Goal: Find specific page/section: Find specific page/section

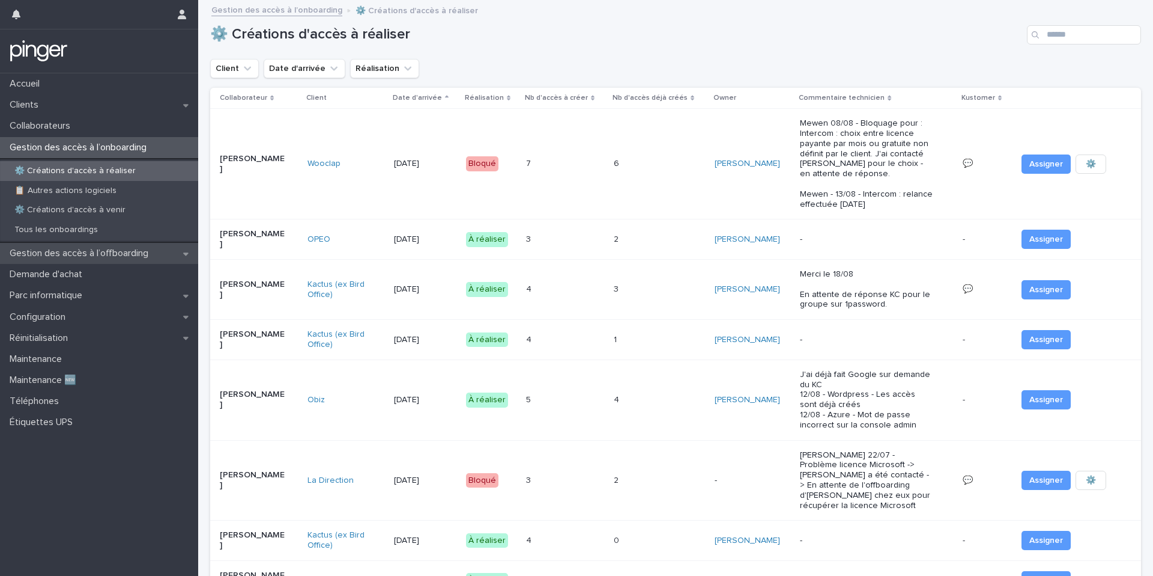
click at [126, 260] on div "Gestion des accès à l’offboarding" at bounding box center [99, 253] width 198 height 21
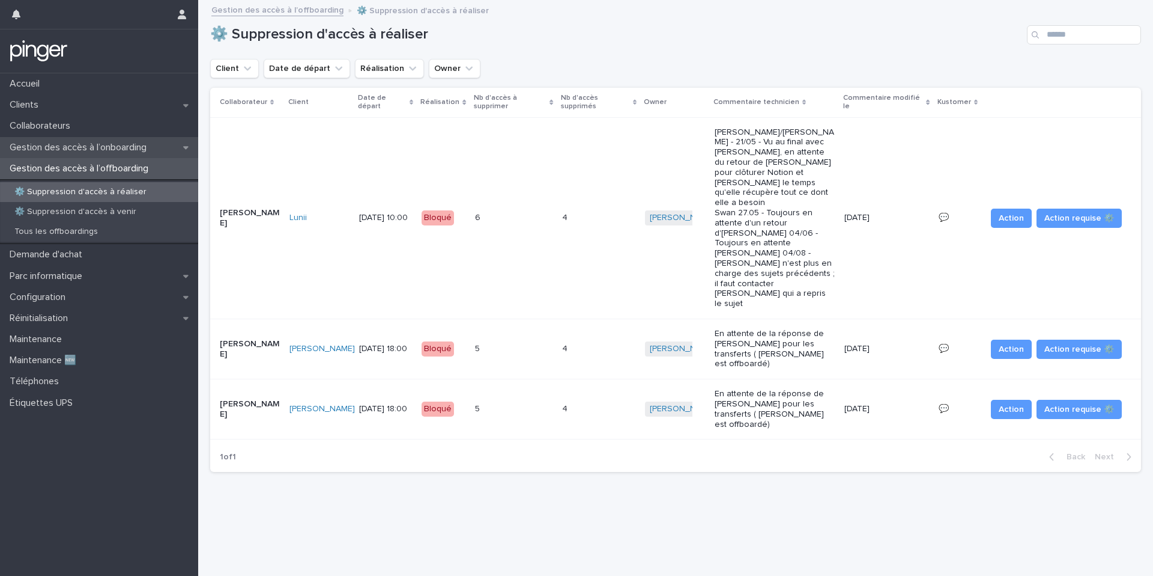
click at [180, 154] on div "Gestion des accès à l’onboarding" at bounding box center [99, 147] width 198 height 21
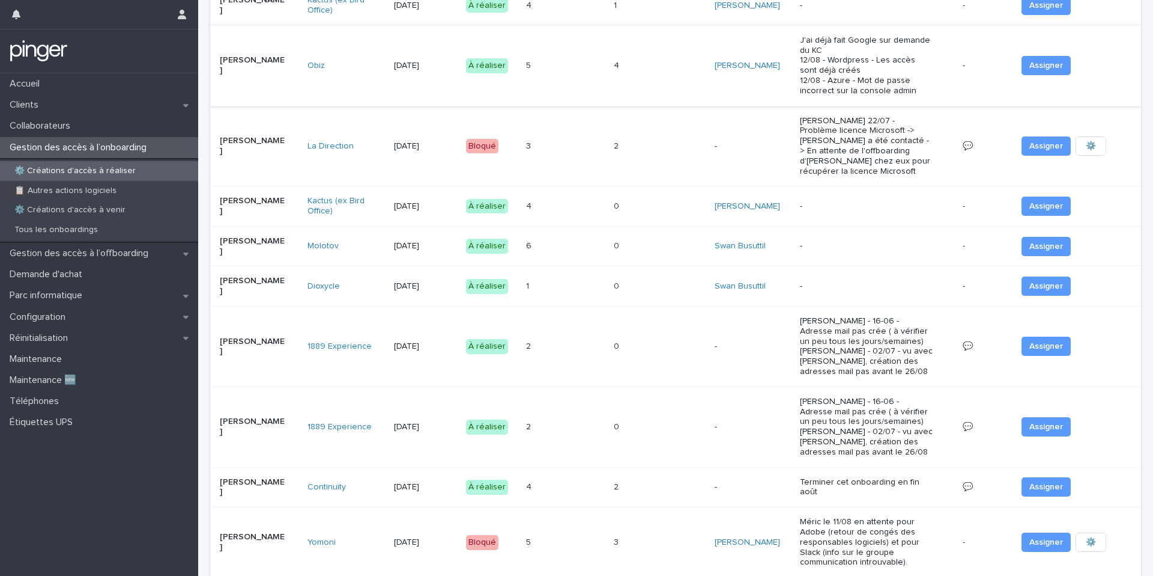
scroll to position [336, 0]
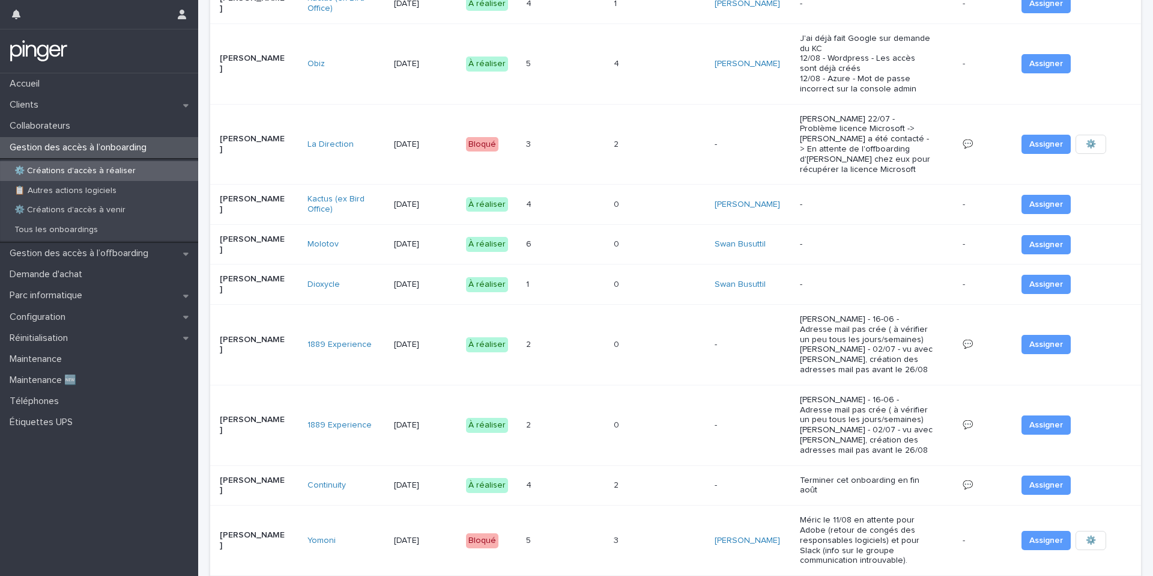
click at [591, 234] on div "6 6" at bounding box center [565, 244] width 78 height 20
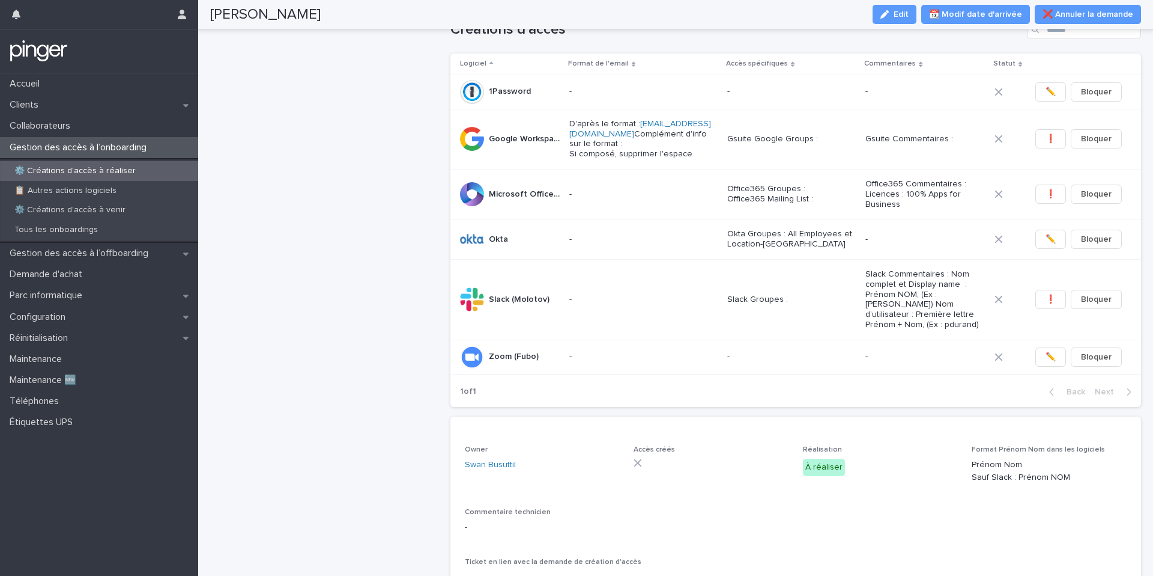
scroll to position [291, 0]
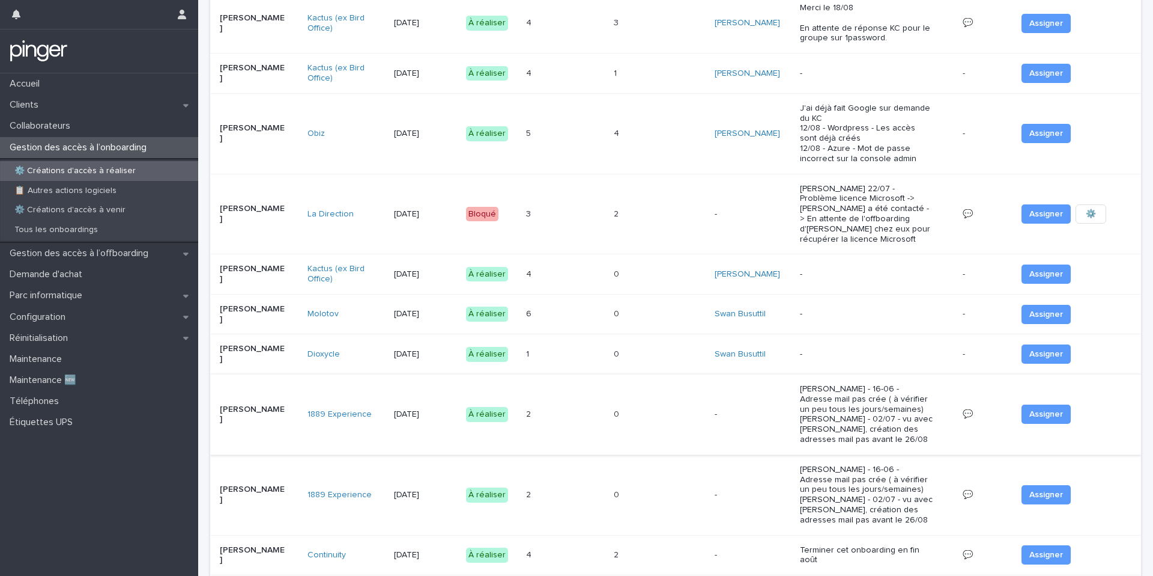
scroll to position [267, 0]
click at [112, 251] on p "Gestion des accès à l’offboarding" at bounding box center [81, 253] width 153 height 11
